Goal: Check status: Check status

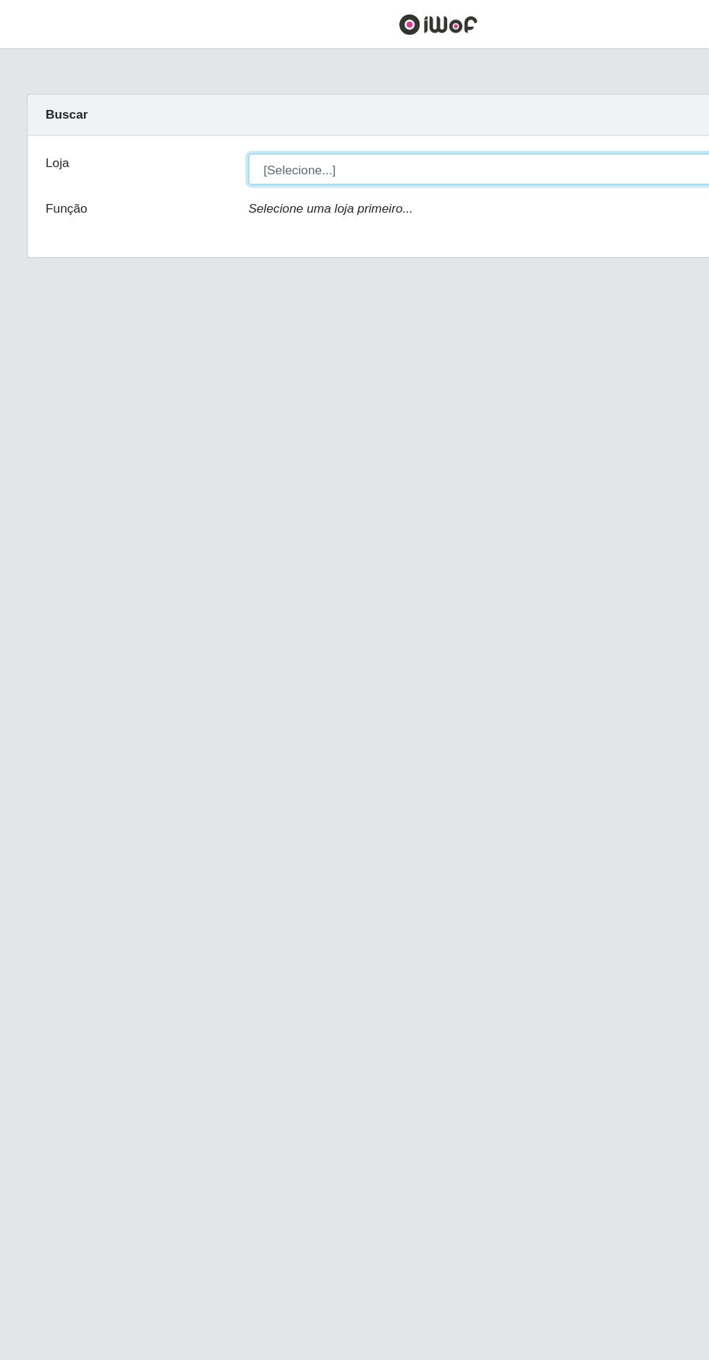
click at [383, 135] on select "[Selecione...] Extrabom - Loja 05 [GEOGRAPHIC_DATA]" at bounding box center [436, 136] width 471 height 25
select select "494"
click at [201, 124] on select "[Selecione...] Extrabom - Loja 05 [GEOGRAPHIC_DATA]" at bounding box center [436, 136] width 471 height 25
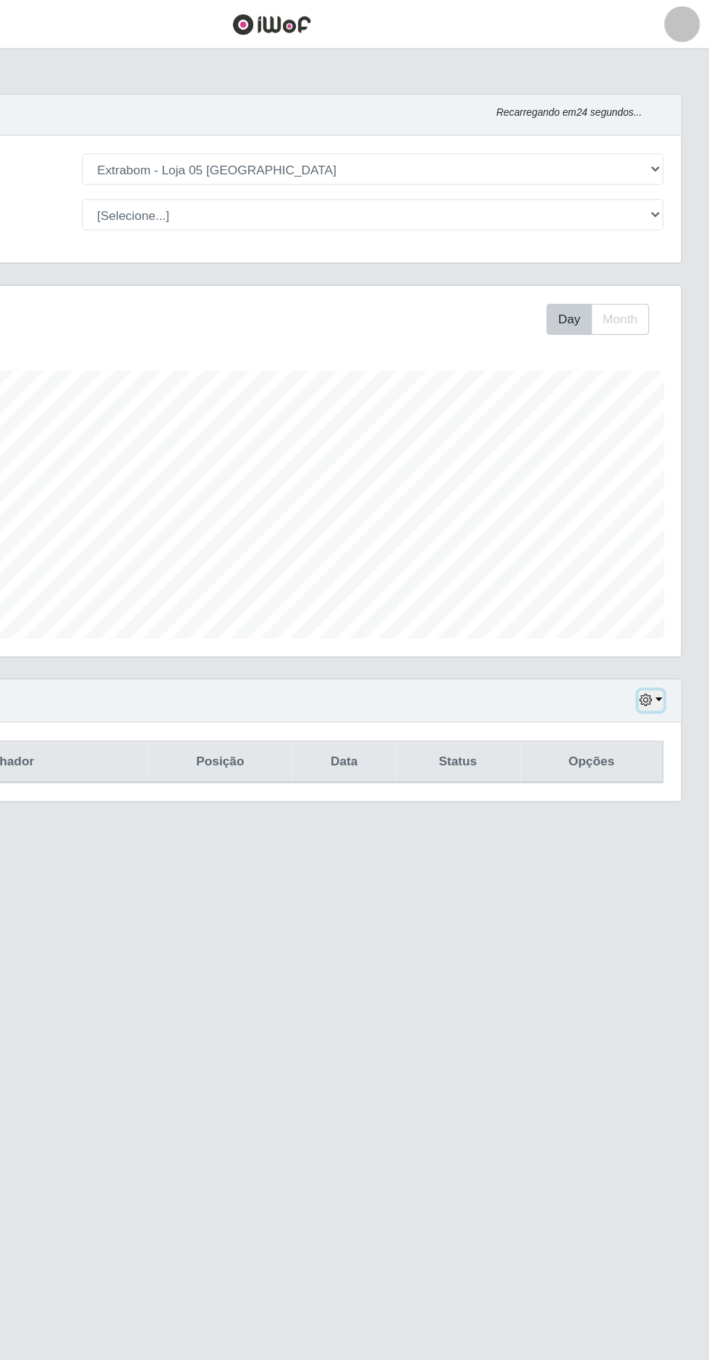
click at [668, 563] on button "button" at bounding box center [662, 567] width 20 height 17
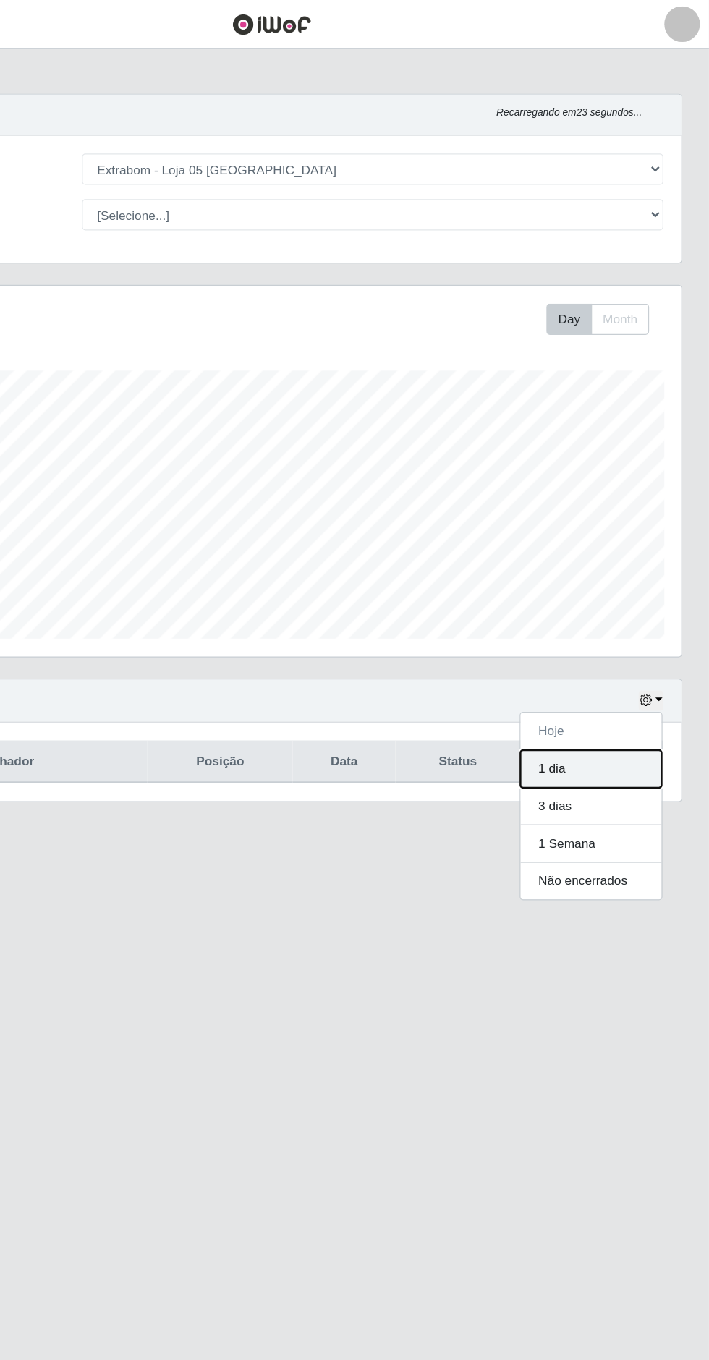
click at [618, 618] on button "1 dia" at bounding box center [613, 623] width 114 height 30
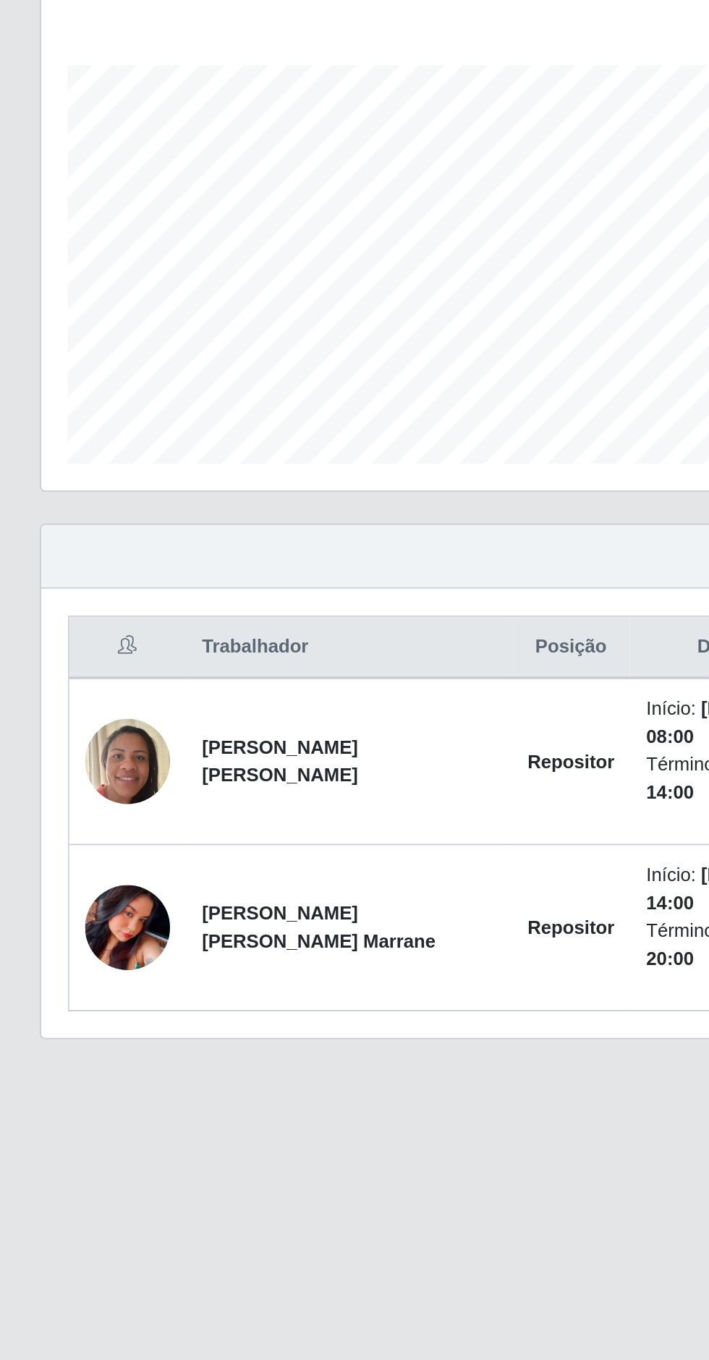
click at [72, 766] on img at bounding box center [69, 769] width 46 height 46
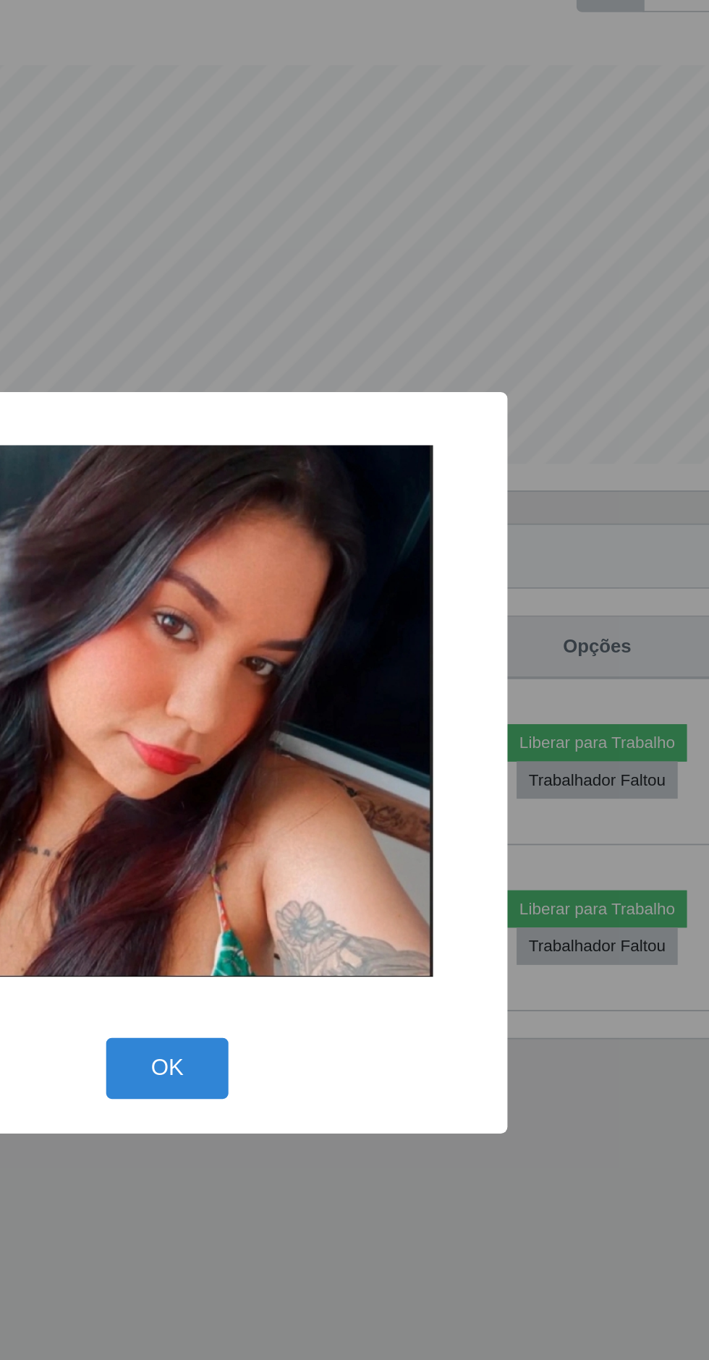
click at [351, 864] on button "OK" at bounding box center [354, 847] width 67 height 34
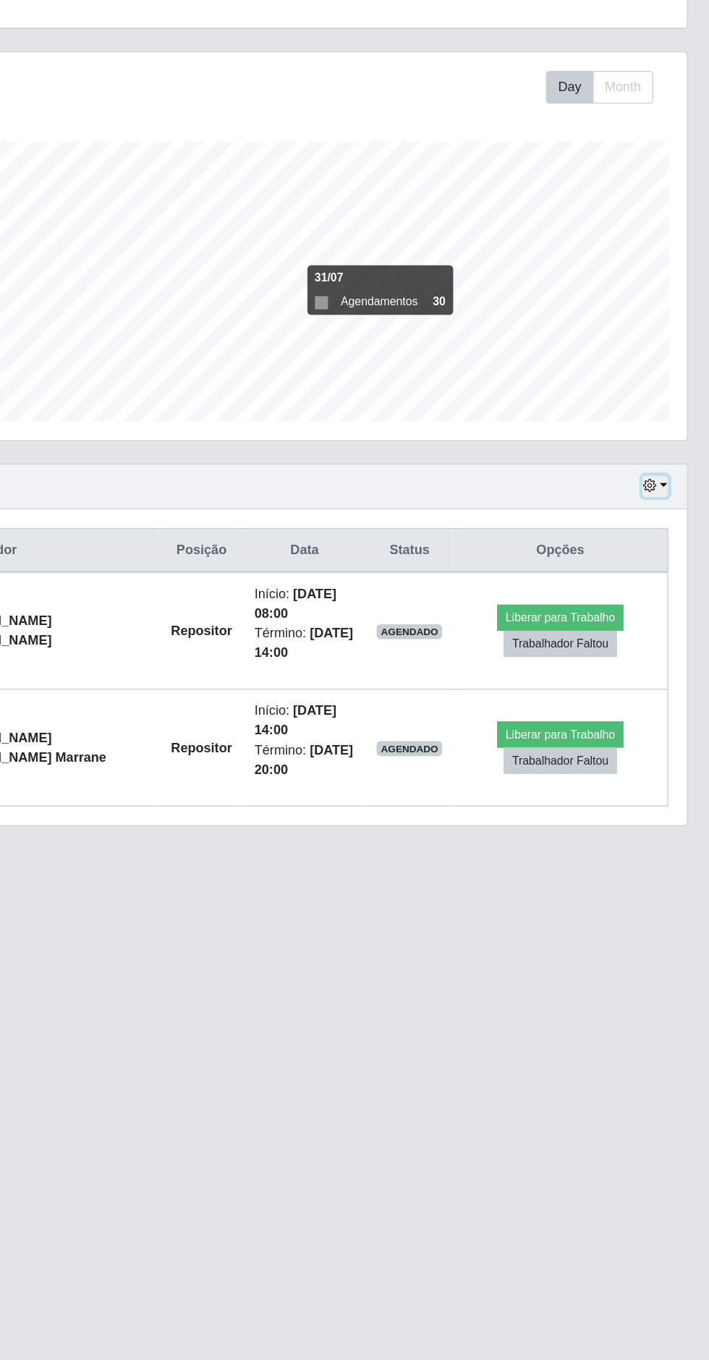
click at [657, 563] on icon "button" at bounding box center [657, 567] width 10 height 10
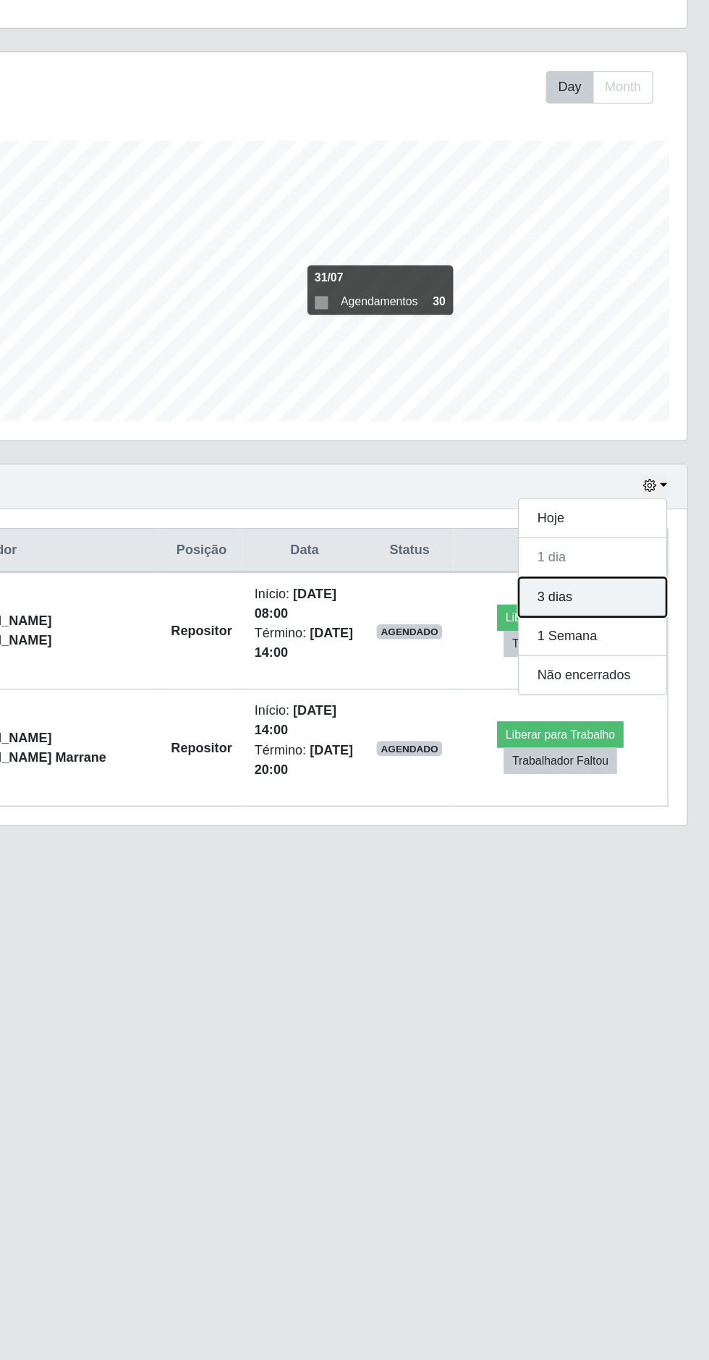
click at [617, 652] on button "3 dias" at bounding box center [613, 653] width 114 height 30
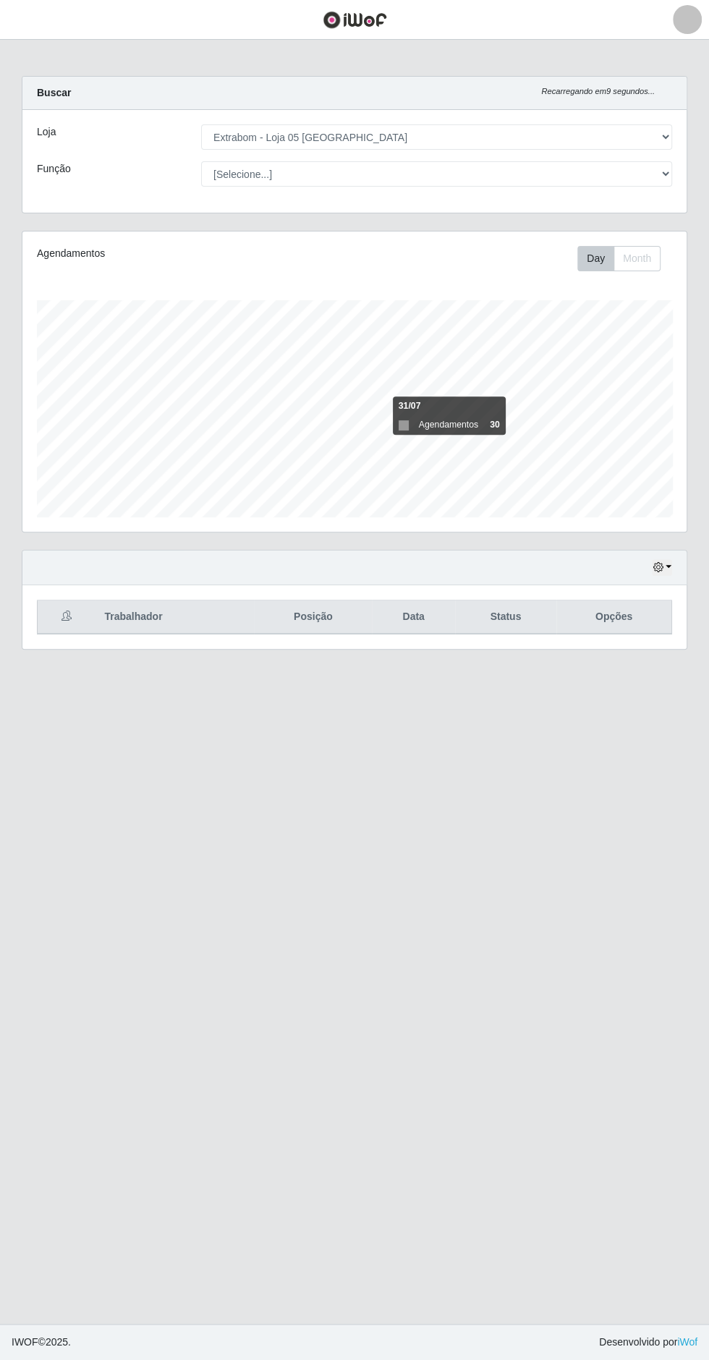
click at [439, 927] on main "Carregando... Buscar Recarregando em 9 segundos... Loja [Selecione...] Extrabom…" at bounding box center [354, 682] width 709 height 1284
click at [661, 566] on icon "button" at bounding box center [657, 567] width 10 height 10
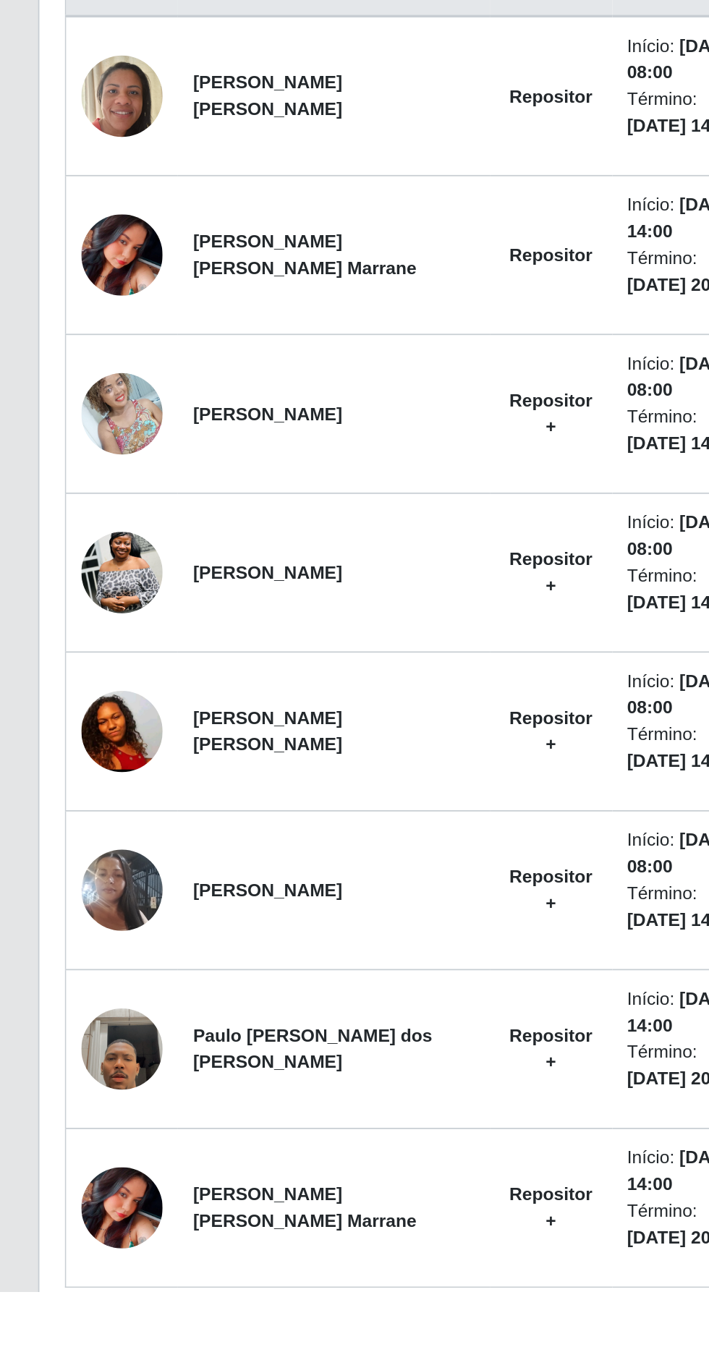
click at [76, 1307] on img at bounding box center [69, 1312] width 46 height 46
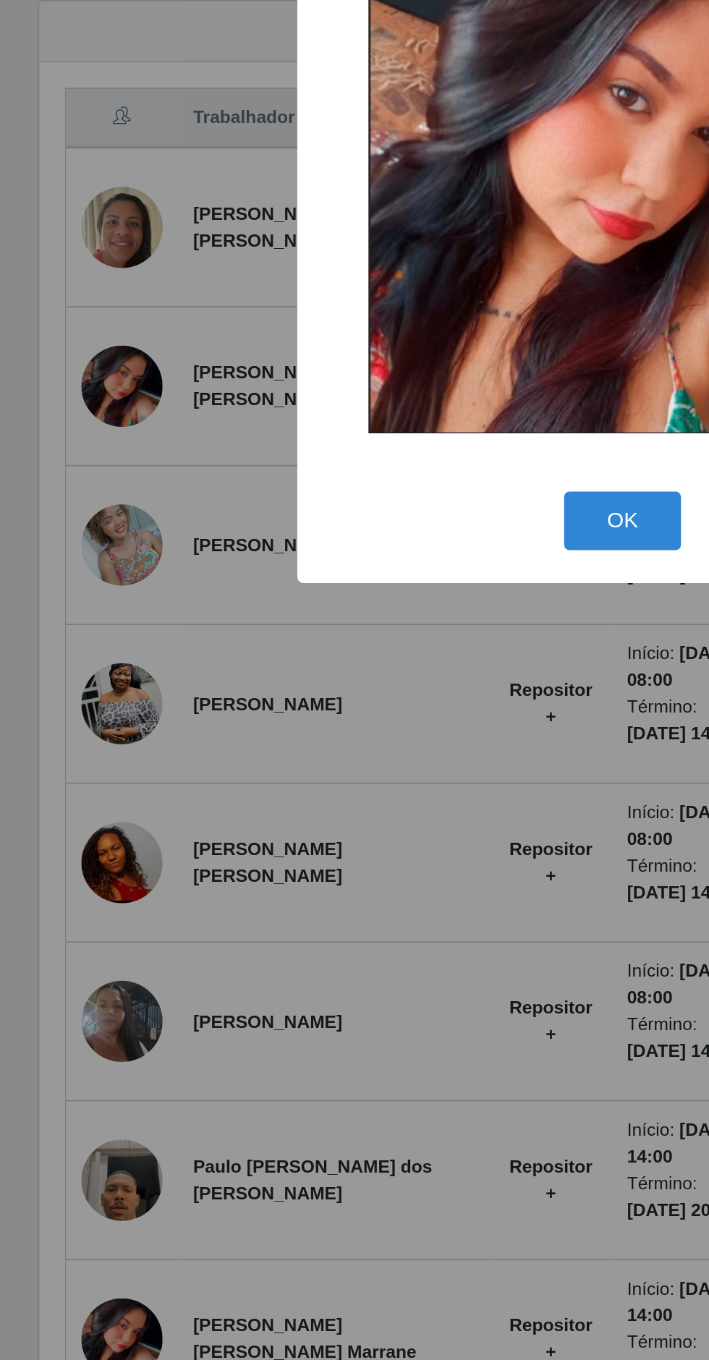
click at [256, 1202] on div "× OK Cancel" at bounding box center [354, 680] width 709 height 1360
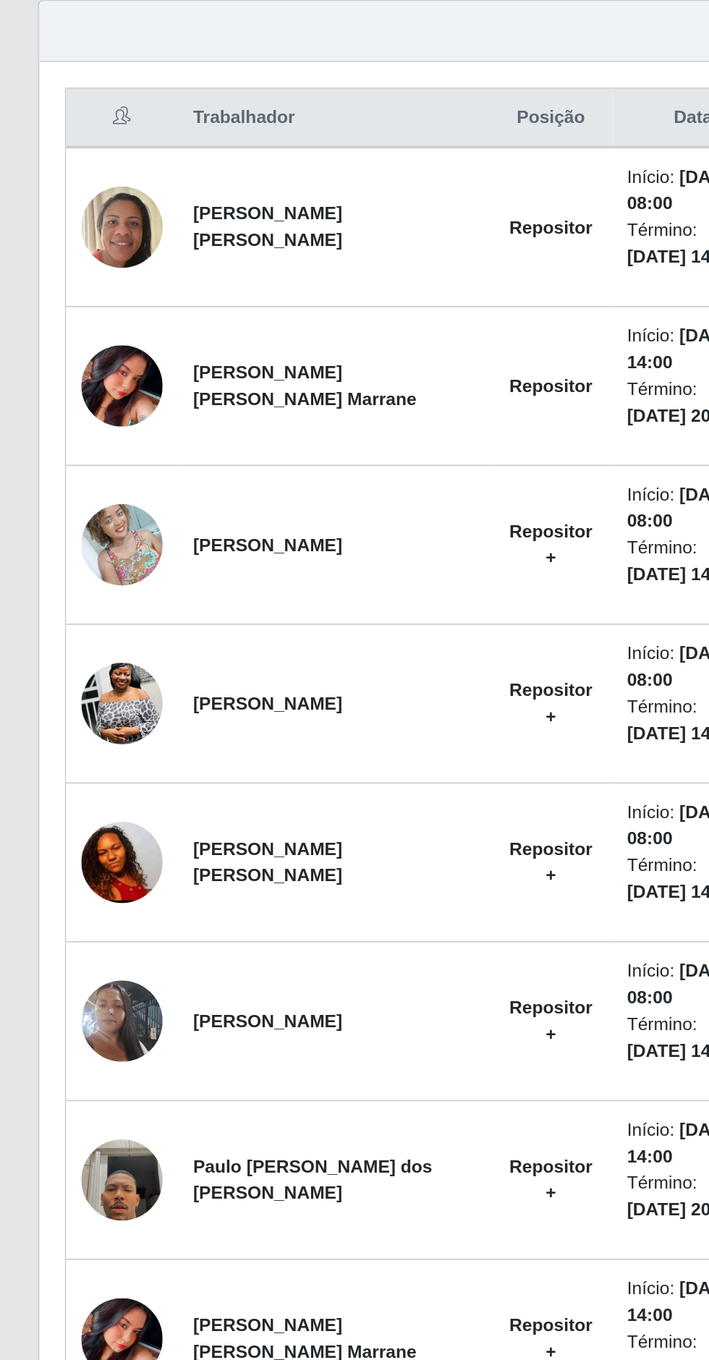
click at [63, 1211] on img at bounding box center [69, 1221] width 46 height 82
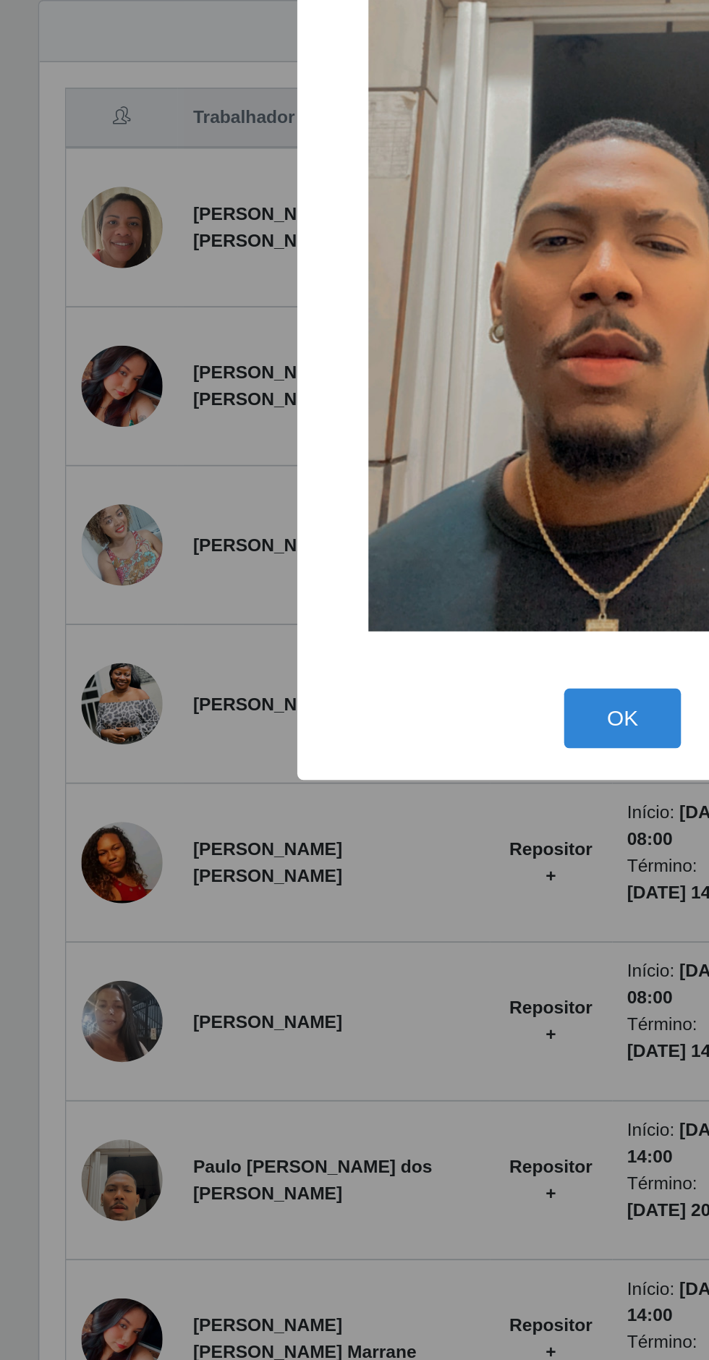
click at [286, 1115] on div "× OK Cancel" at bounding box center [354, 680] width 709 height 1360
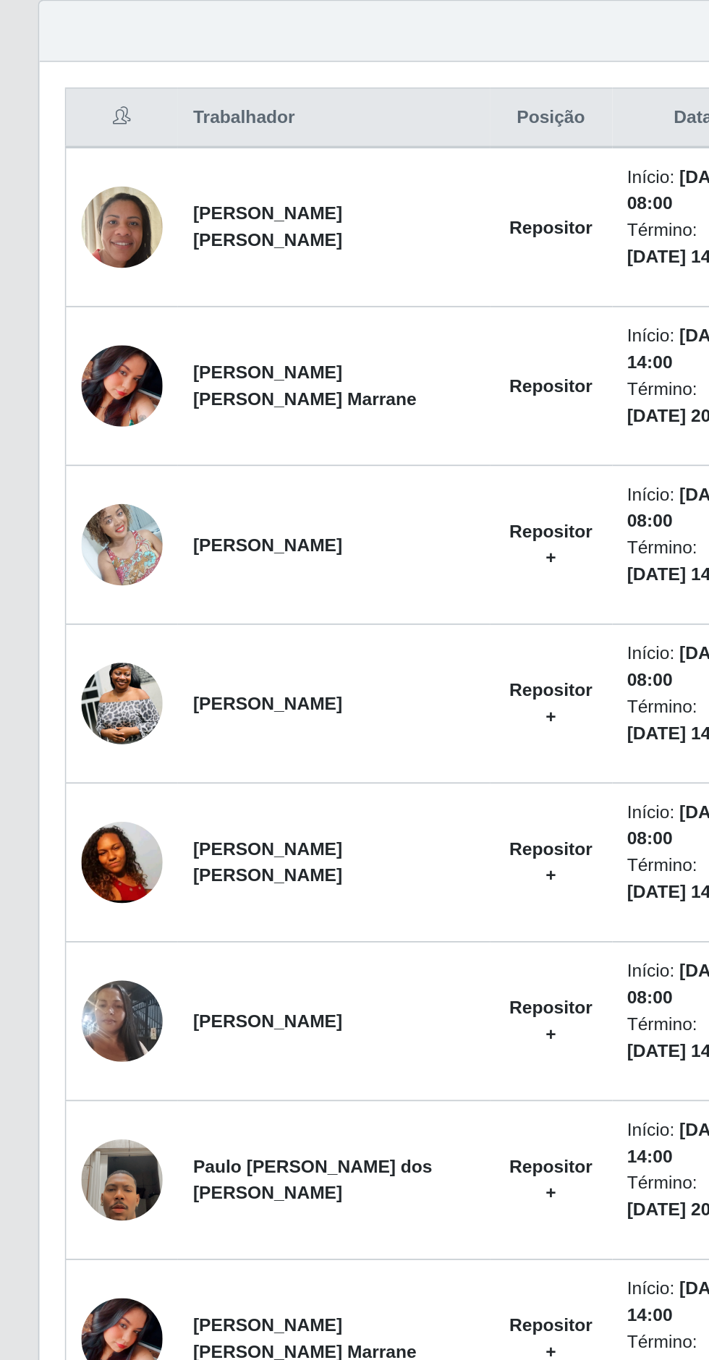
click at [69, 1121] on img at bounding box center [69, 1131] width 46 height 82
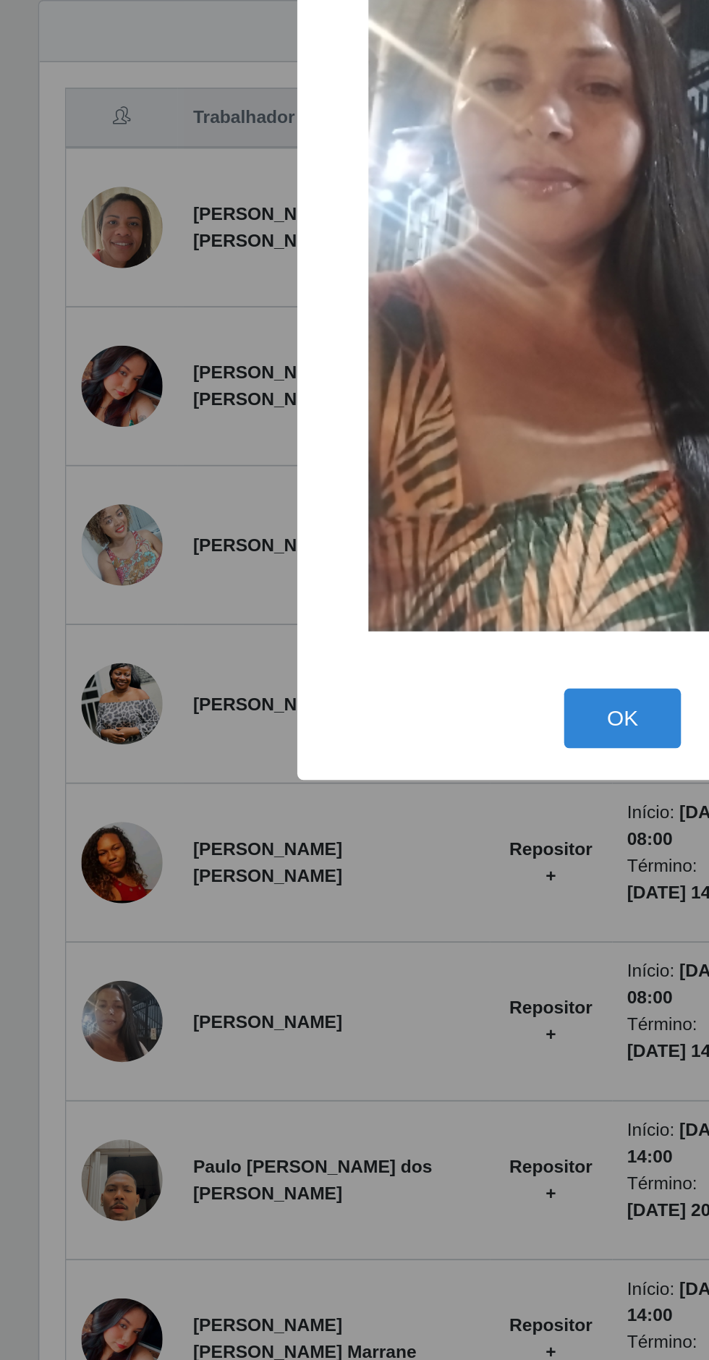
click at [271, 1165] on div "× OK Cancel" at bounding box center [354, 680] width 709 height 1360
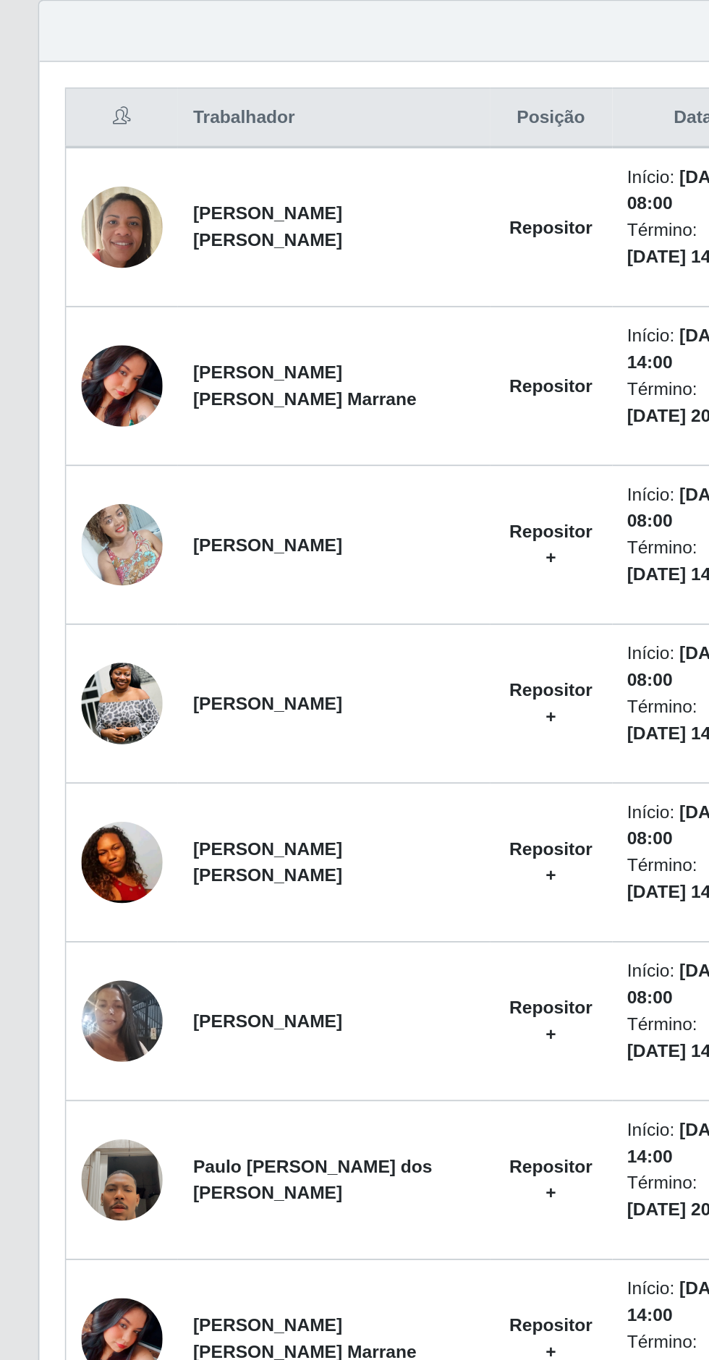
click at [51, 1026] on img at bounding box center [69, 1040] width 46 height 103
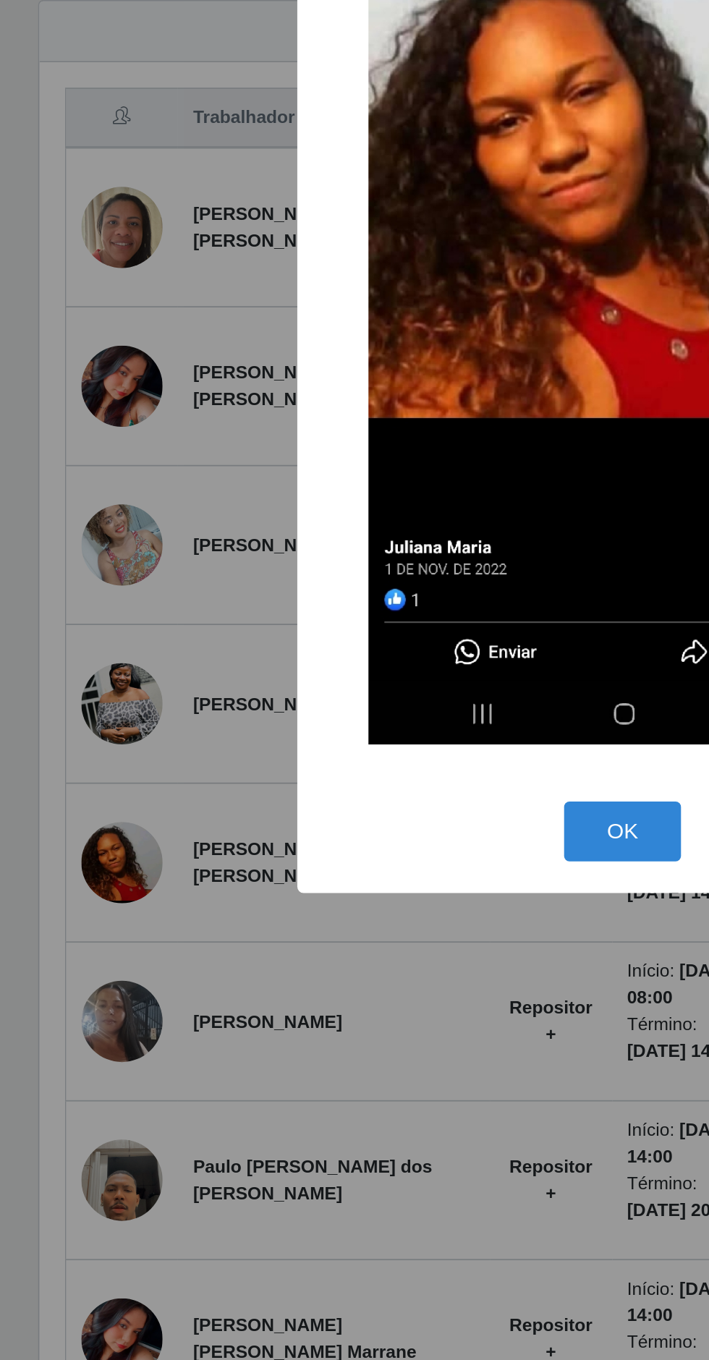
click at [237, 1222] on div "× OK Cancel" at bounding box center [354, 680] width 709 height 1360
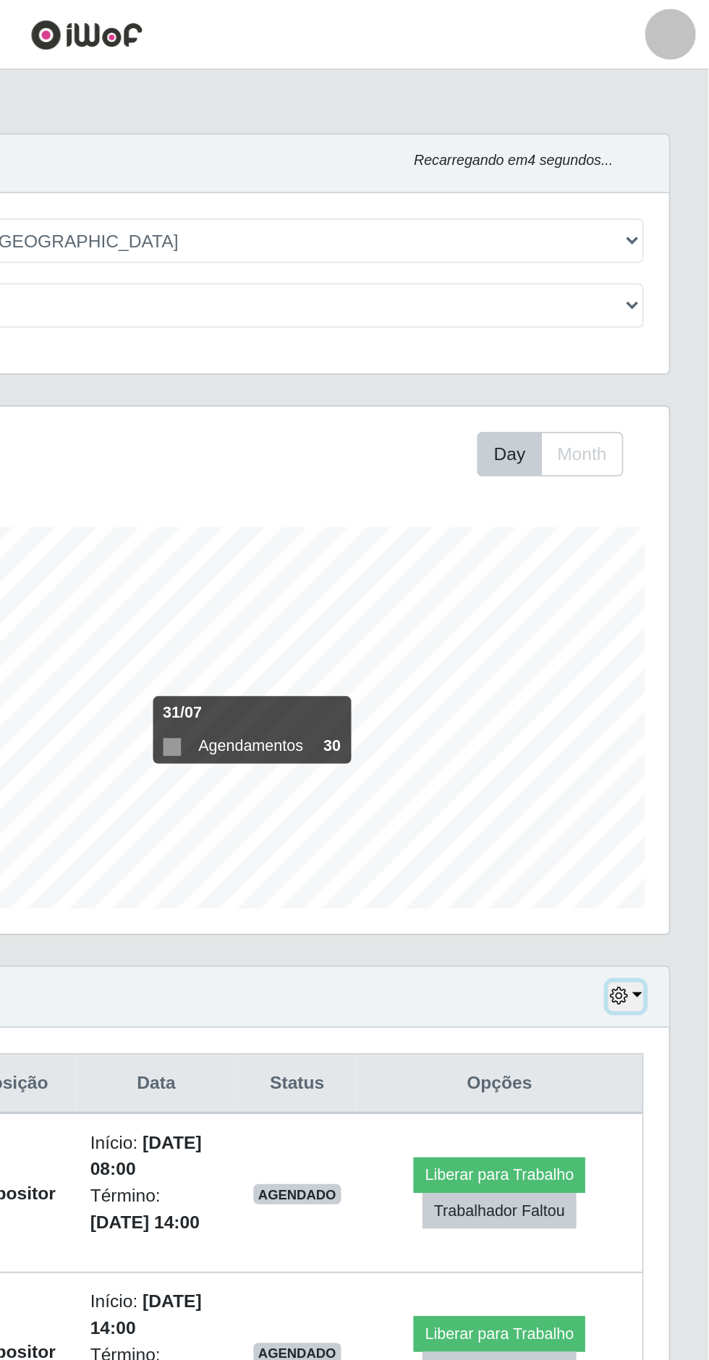
click at [658, 567] on icon "button" at bounding box center [657, 567] width 10 height 10
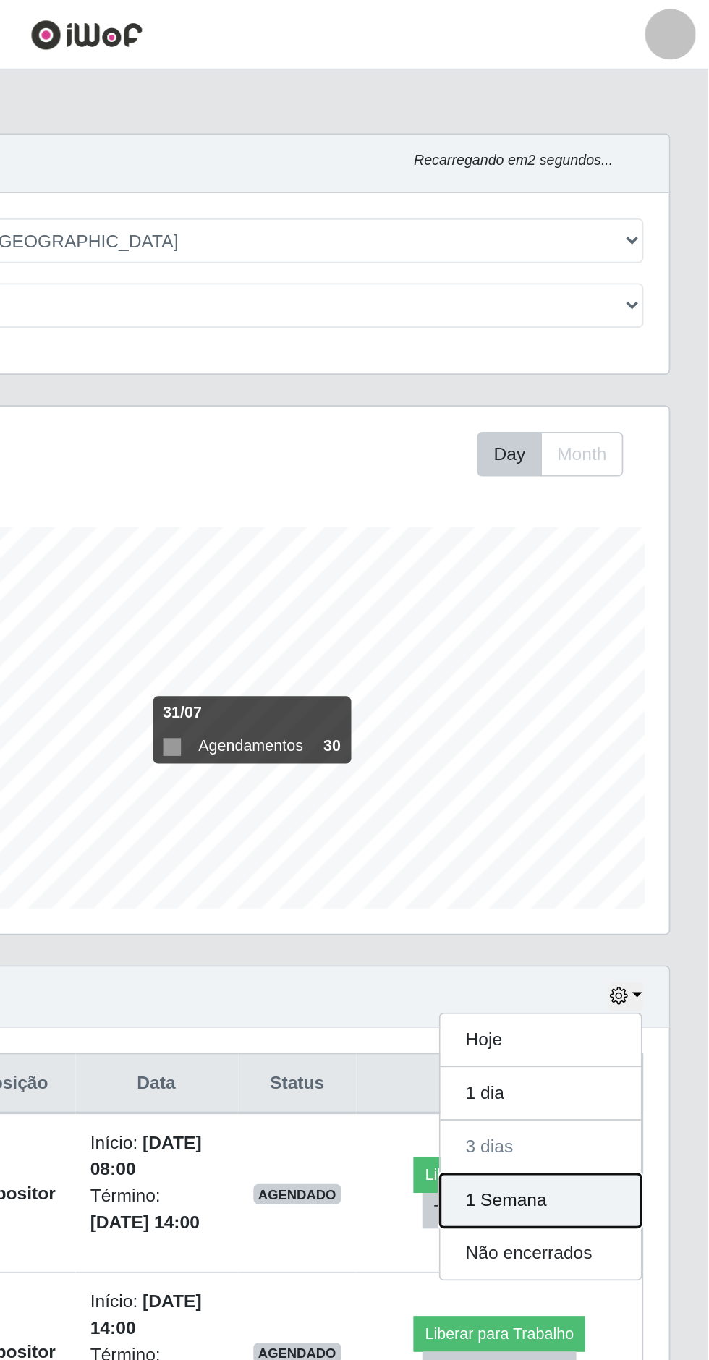
click at [604, 685] on button "1 Semana" at bounding box center [613, 683] width 114 height 30
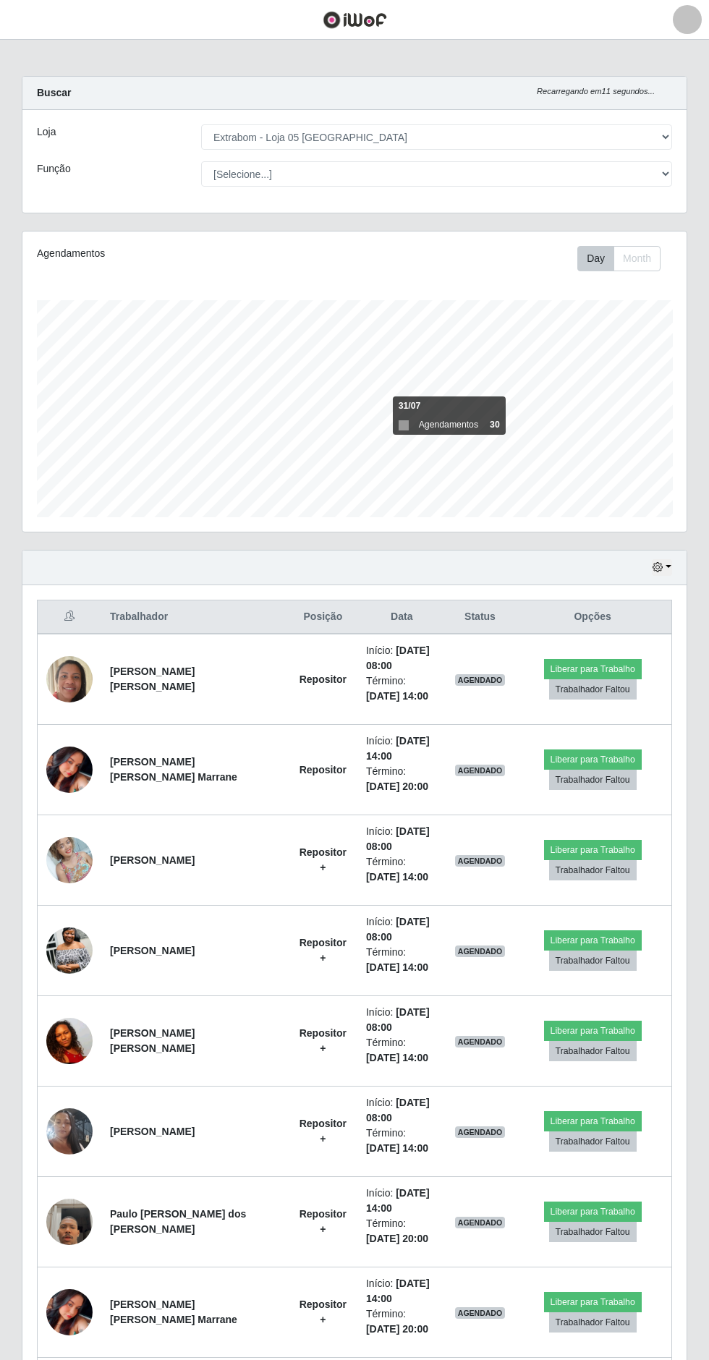
scroll to position [94, 0]
